Goal: Submit feedback/report problem

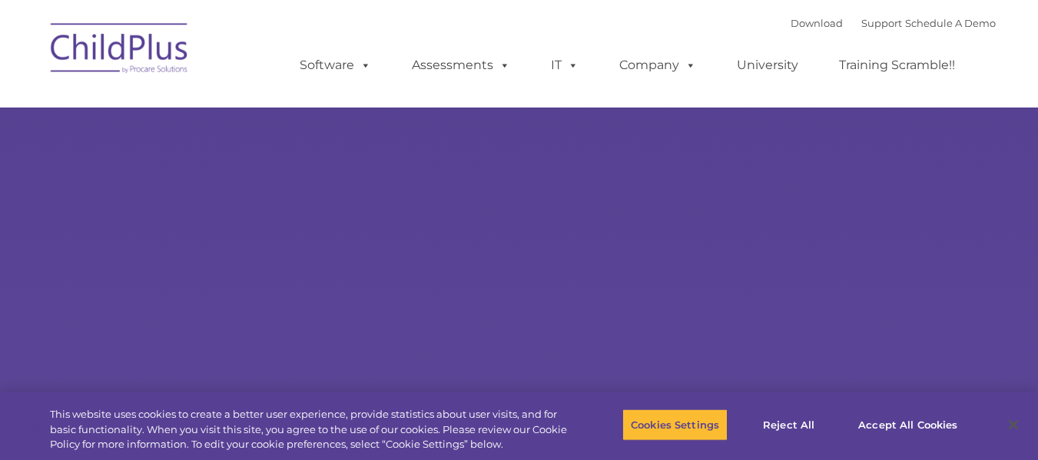
select select "MEDIUM"
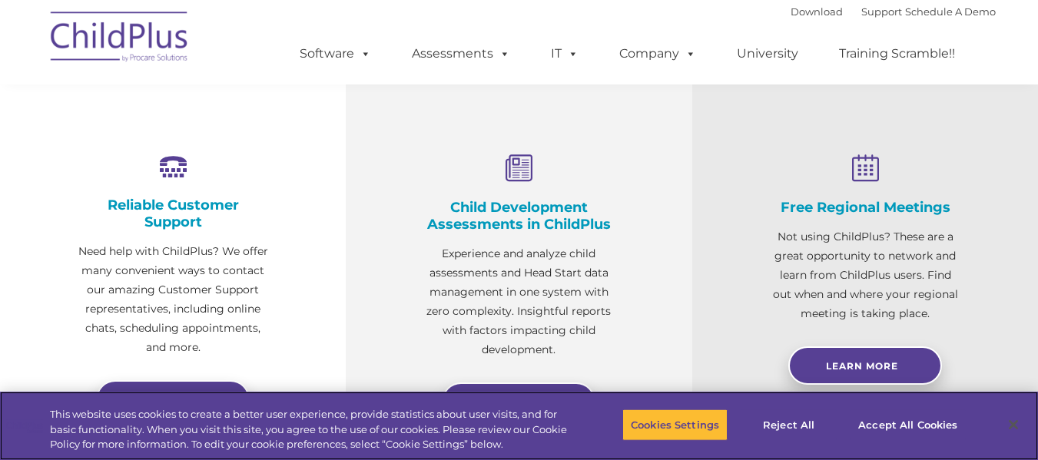
scroll to position [540, 0]
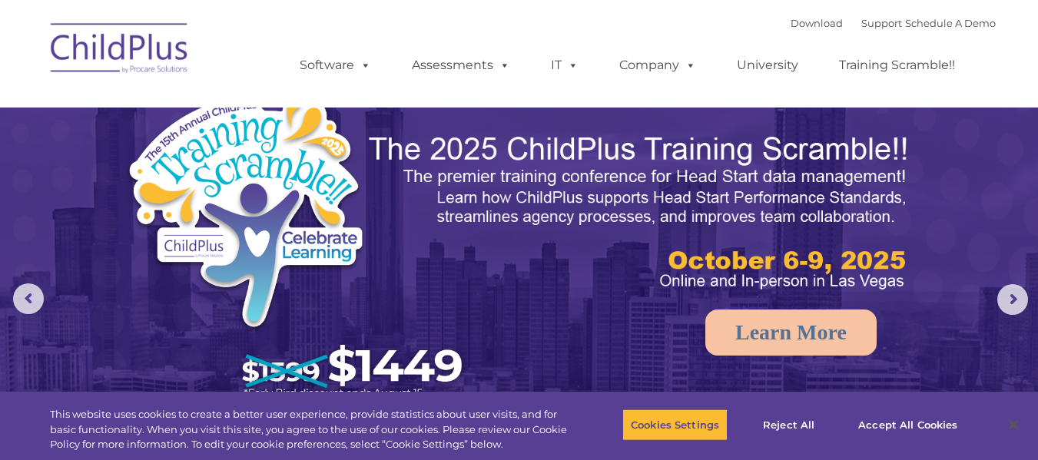
select select "MEDIUM"
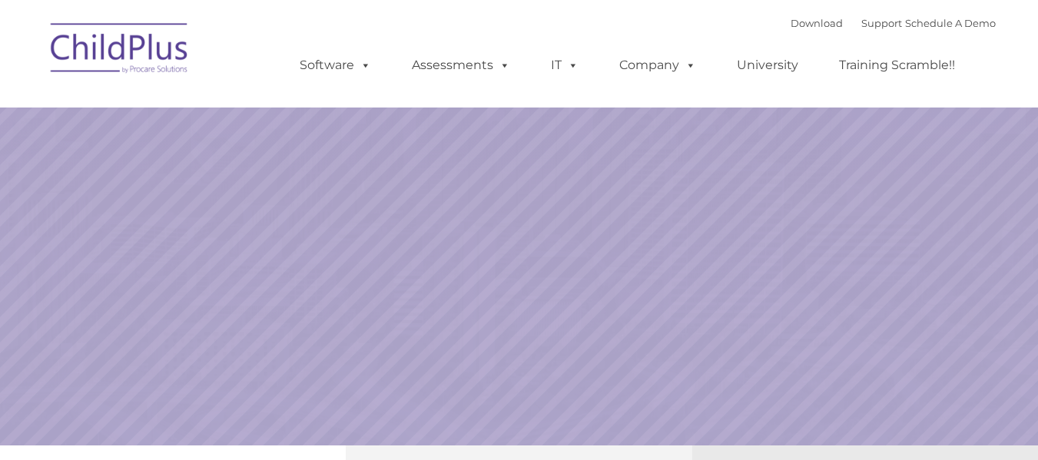
select select "MEDIUM"
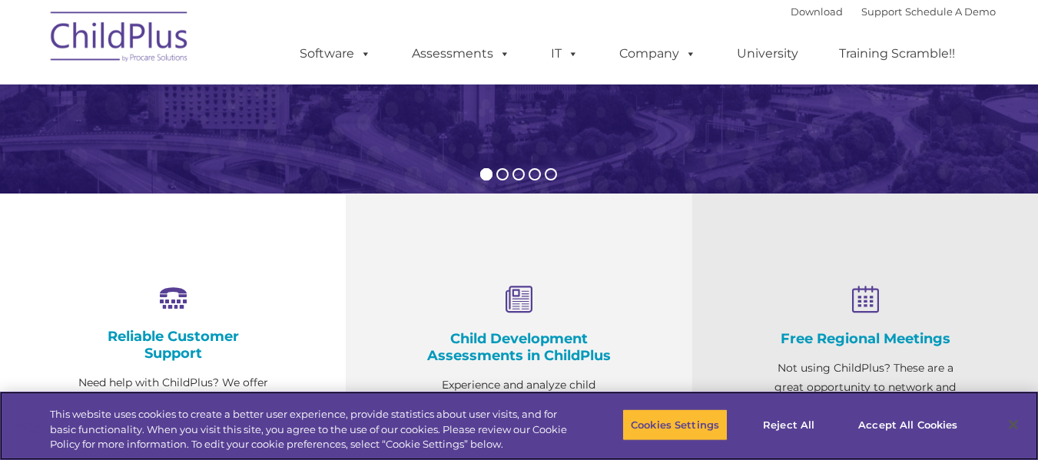
scroll to position [404, 0]
